Goal: Complete application form

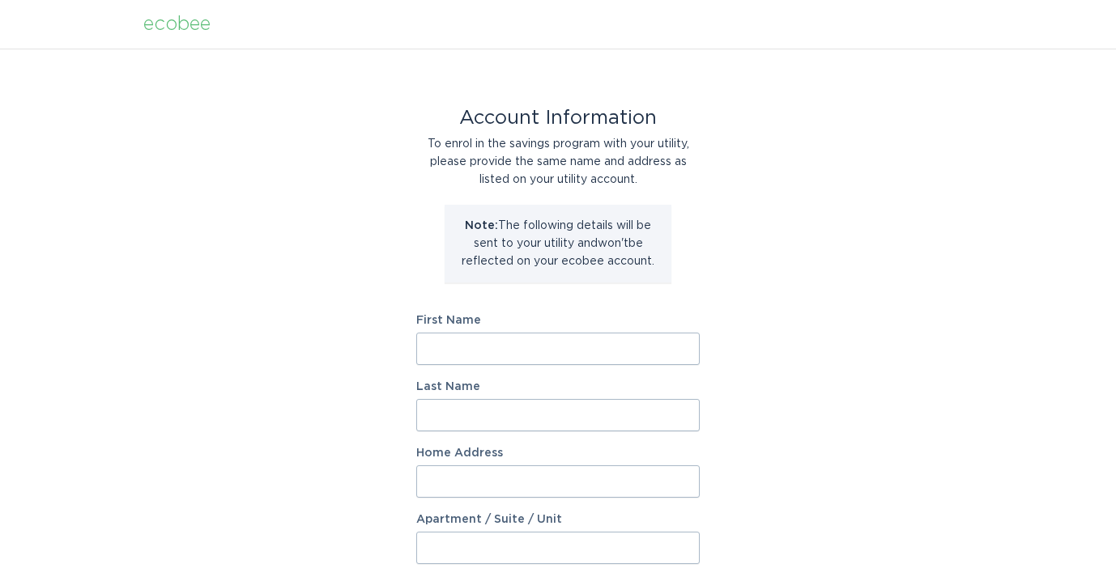
click at [515, 351] on input "First Name" at bounding box center [557, 349] width 283 height 32
type input "Xiaoda"
click at [509, 410] on input "Last Name" at bounding box center [557, 415] width 283 height 32
type input "[PERSON_NAME]"
click at [513, 475] on input "Home Address" at bounding box center [557, 482] width 283 height 32
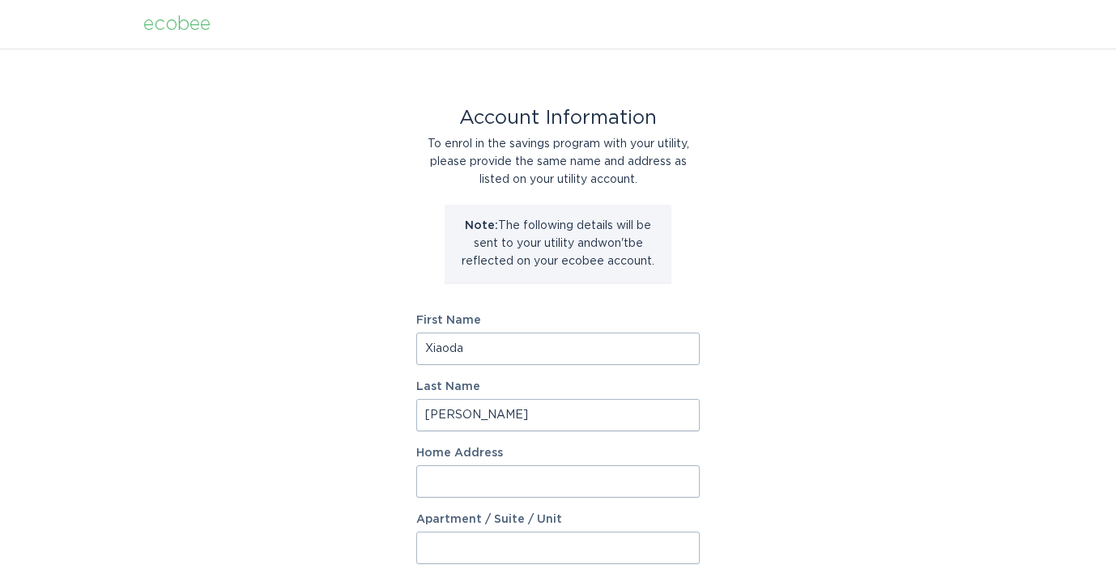
type input "[STREET_ADDRESS][PERSON_NAME]"
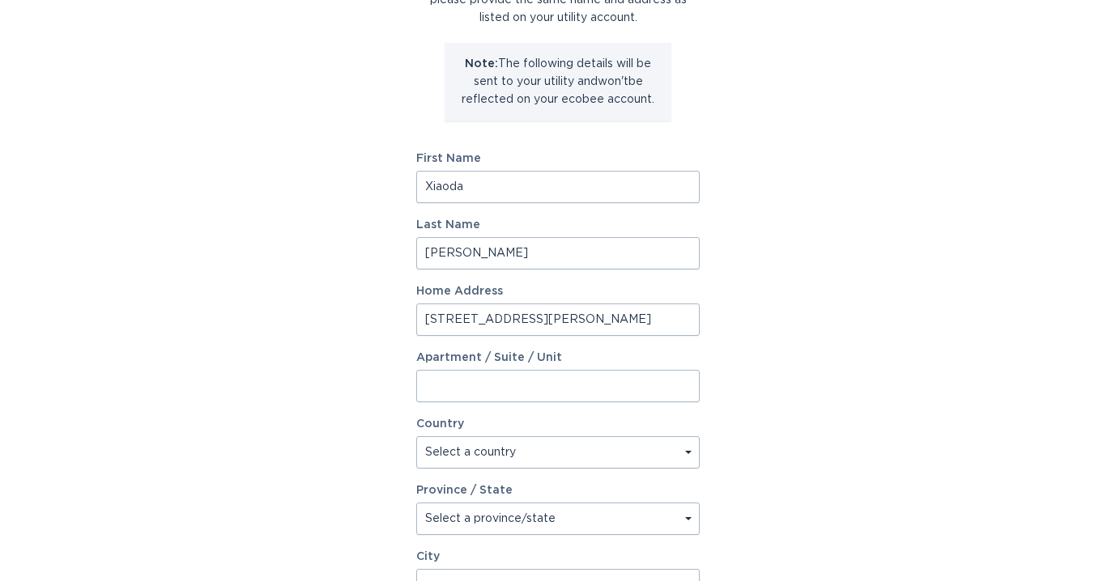
scroll to position [243, 0]
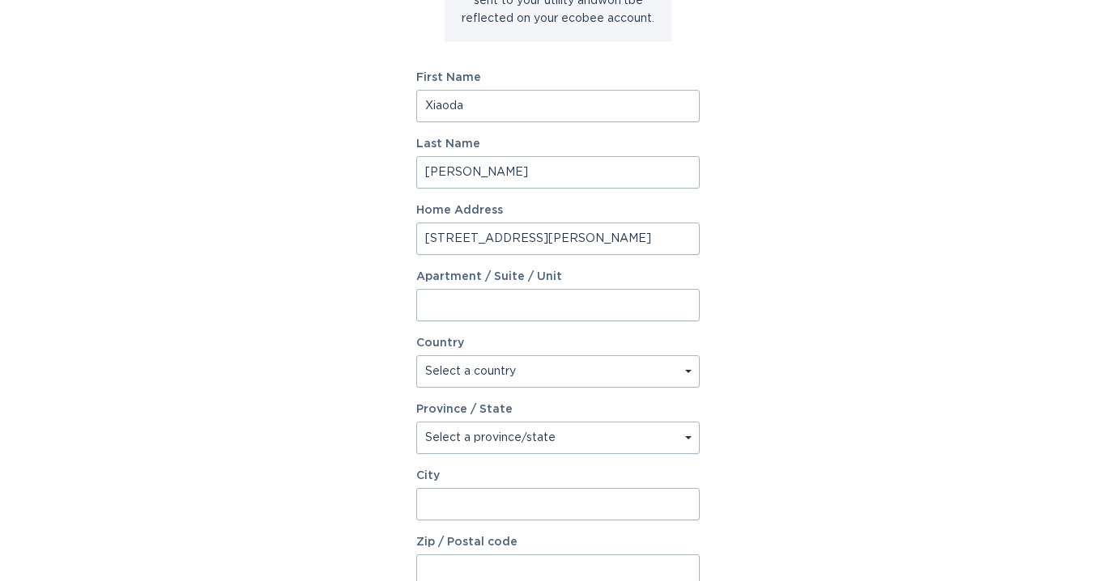
click at [683, 370] on select "Select a country [GEOGRAPHIC_DATA] [GEOGRAPHIC_DATA]" at bounding box center [557, 371] width 283 height 32
select select "US"
click at [416, 355] on select "Select a country [GEOGRAPHIC_DATA] [GEOGRAPHIC_DATA]" at bounding box center [557, 371] width 283 height 32
click at [559, 434] on select "Select a province/state [US_STATE] [US_STATE] [US_STATE] [US_STATE] [US_STATE] …" at bounding box center [557, 438] width 283 height 32
select select "MA"
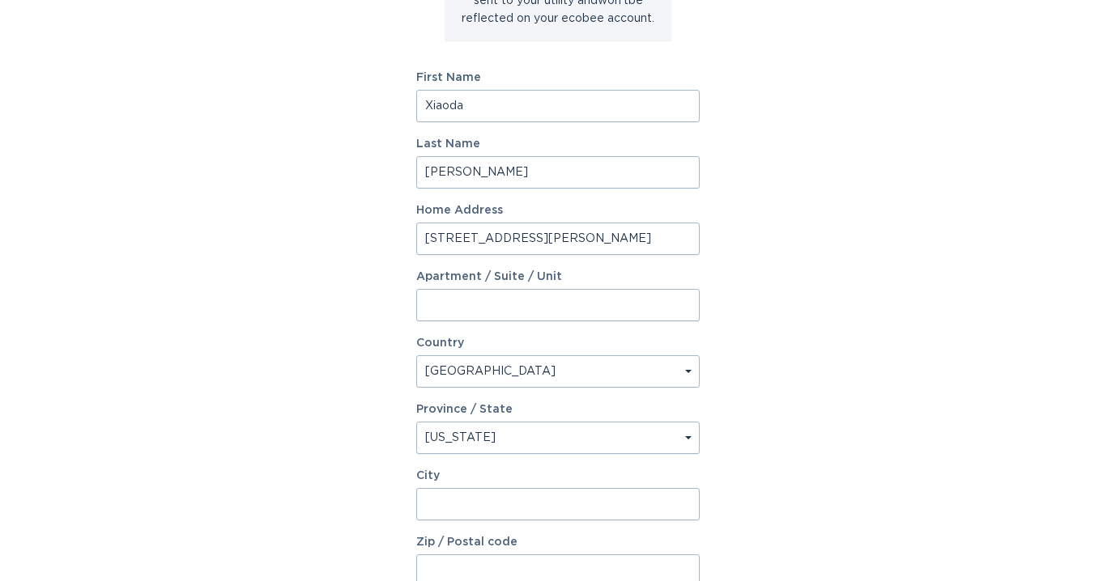
click at [416, 422] on select "Select a province/state [US_STATE] [US_STATE] [US_STATE] [US_STATE] [US_STATE] …" at bounding box center [557, 438] width 283 height 32
click at [587, 502] on input "City" at bounding box center [557, 504] width 283 height 32
type input "Stoneham"
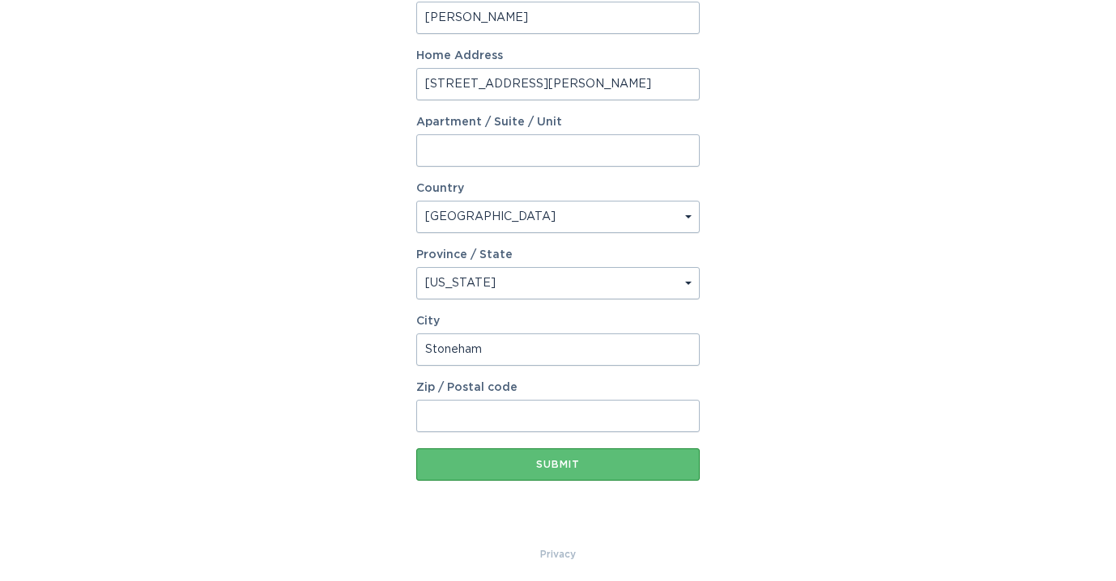
scroll to position [404, 0]
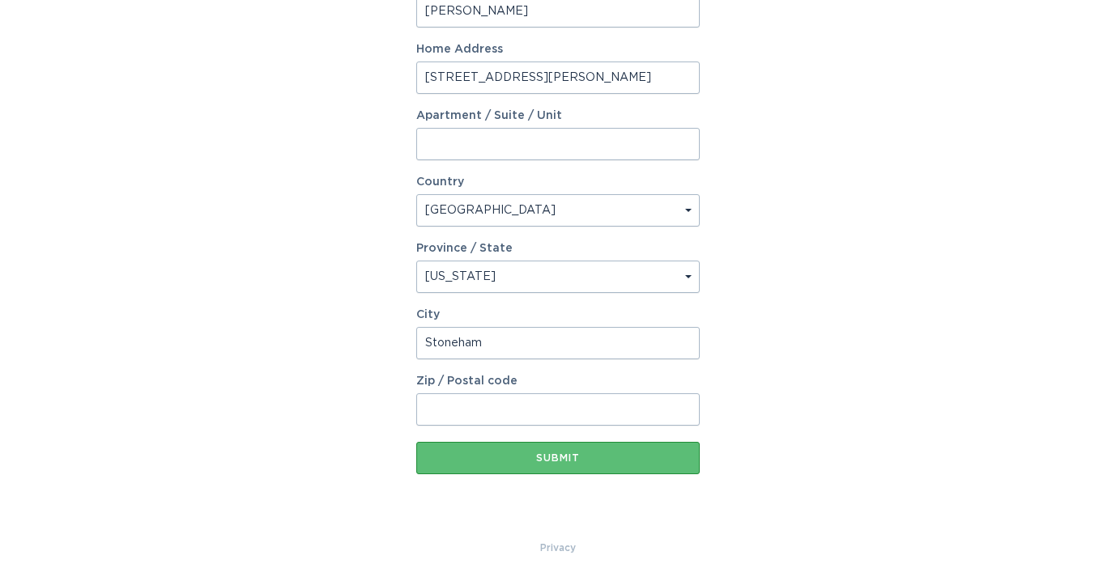
click at [557, 413] on input "Zip / Postal code" at bounding box center [557, 410] width 283 height 32
type input "02180"
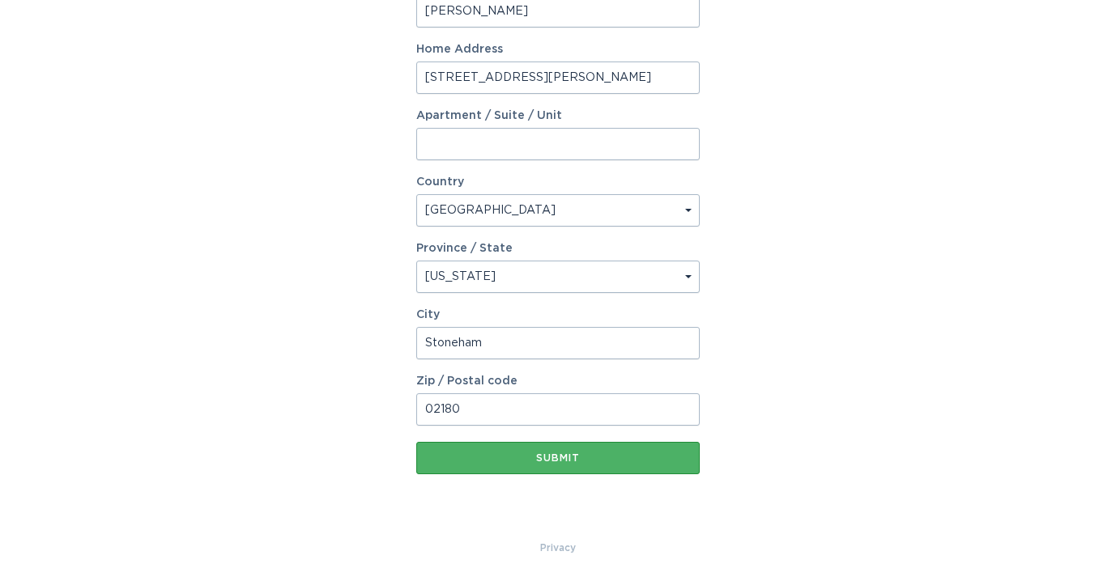
click at [555, 453] on div "Submit" at bounding box center [557, 458] width 267 height 10
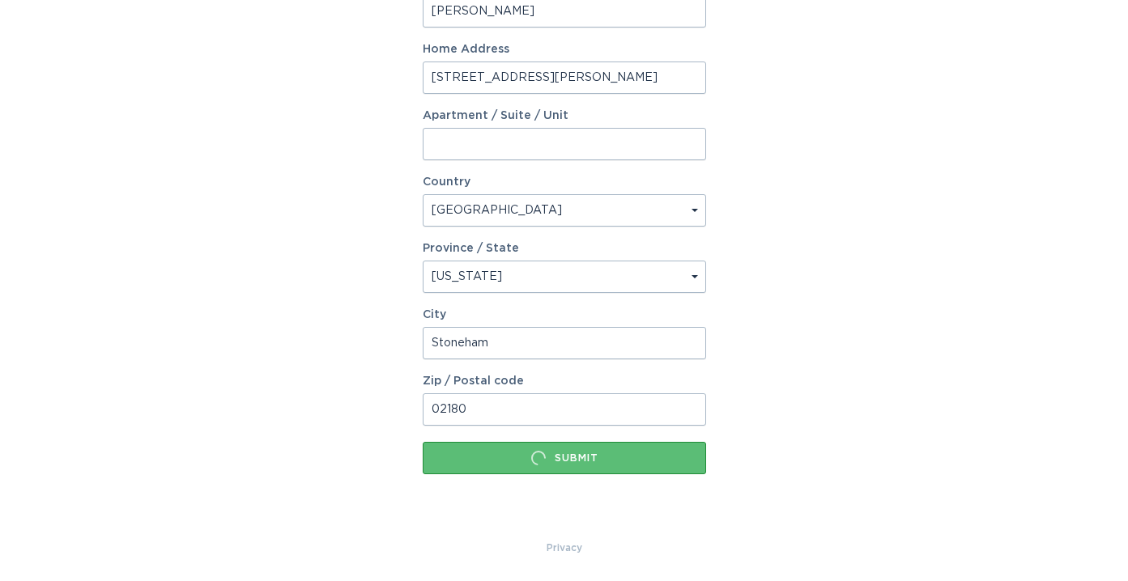
scroll to position [0, 0]
